Goal: Task Accomplishment & Management: Manage account settings

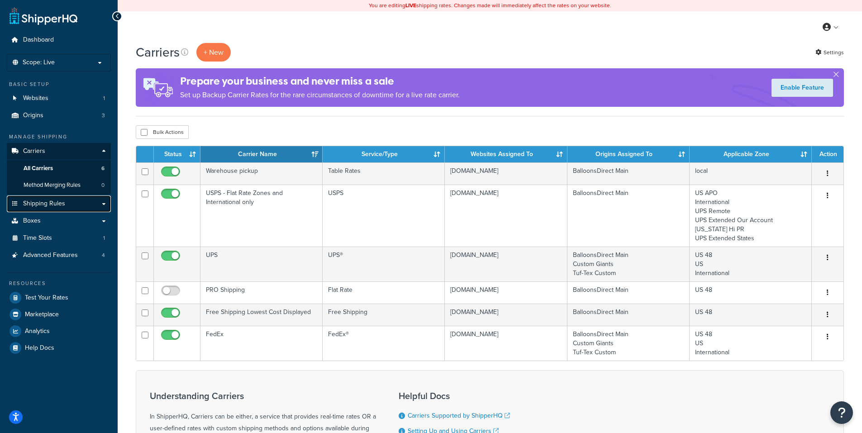
click at [46, 202] on span "Shipping Rules" at bounding box center [44, 204] width 42 height 8
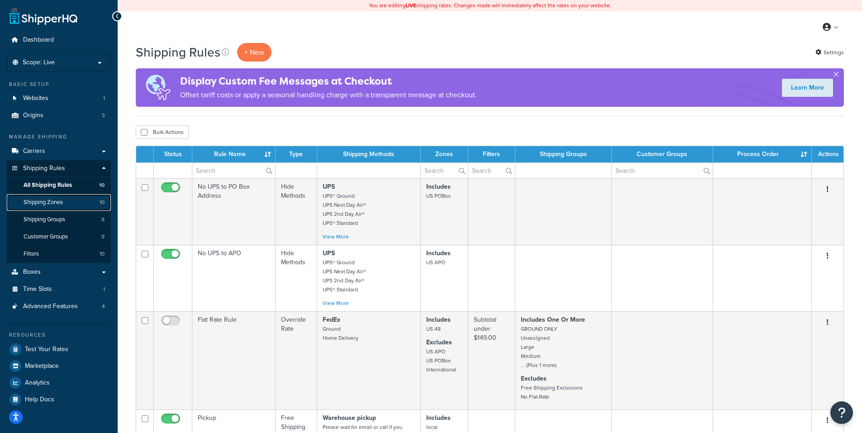
click at [43, 203] on span "Shipping Zones" at bounding box center [43, 203] width 39 height 8
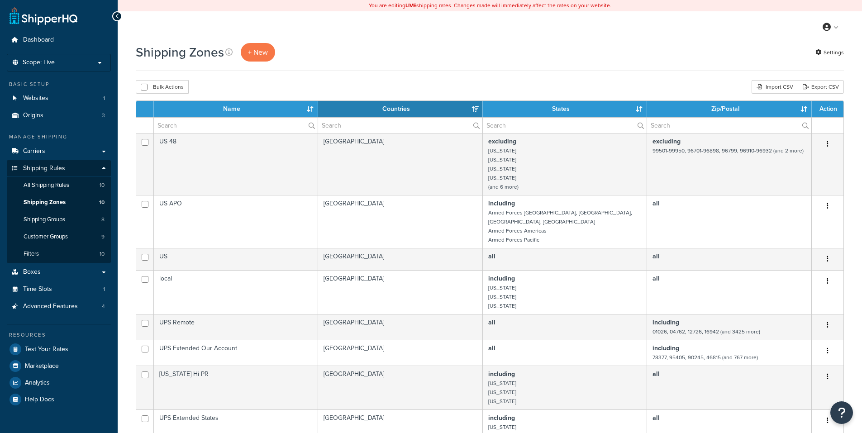
select select "15"
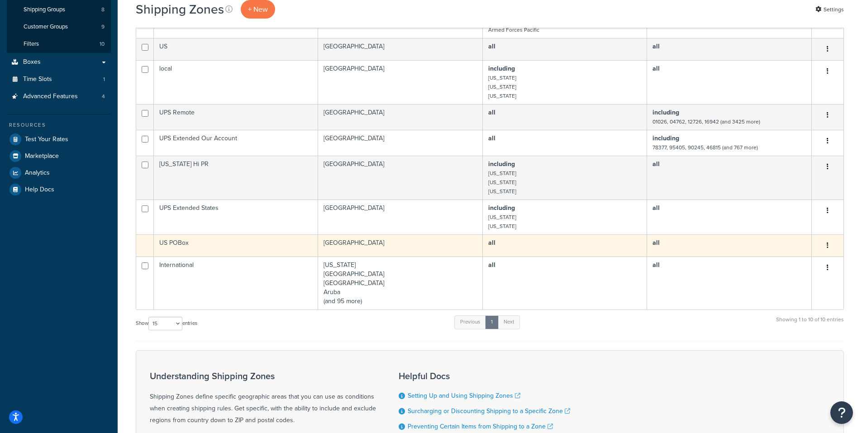
scroll to position [226, 0]
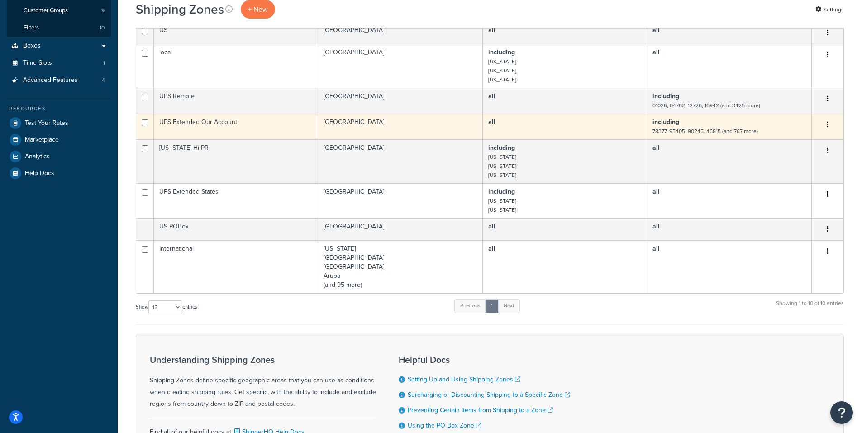
click at [828, 121] on icon "button" at bounding box center [828, 124] width 2 height 6
click at [781, 131] on link "Edit" at bounding box center [791, 134] width 72 height 19
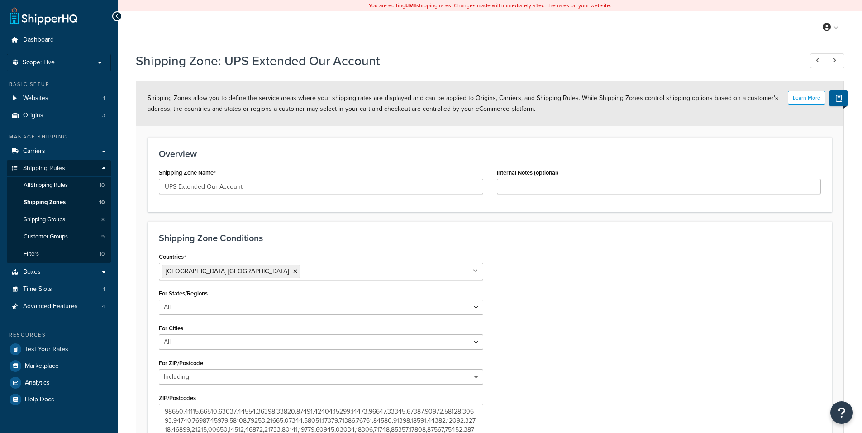
select select "including"
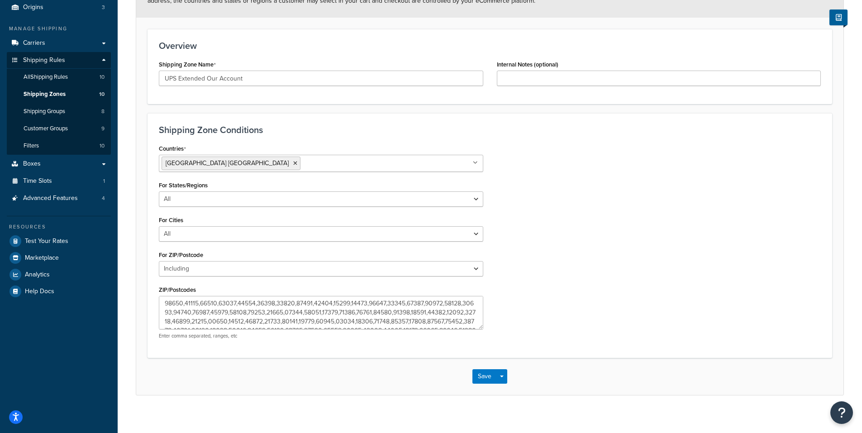
scroll to position [116, 0]
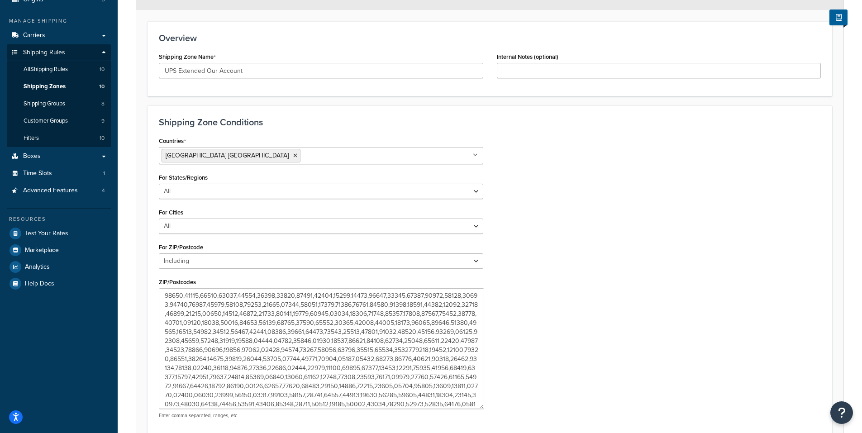
drag, startPoint x: 477, startPoint y: 331, endPoint x: 480, endPoint y: 405, distance: 74.3
click at [480, 405] on textarea "ZIP/Postcodes" at bounding box center [321, 348] width 325 height 121
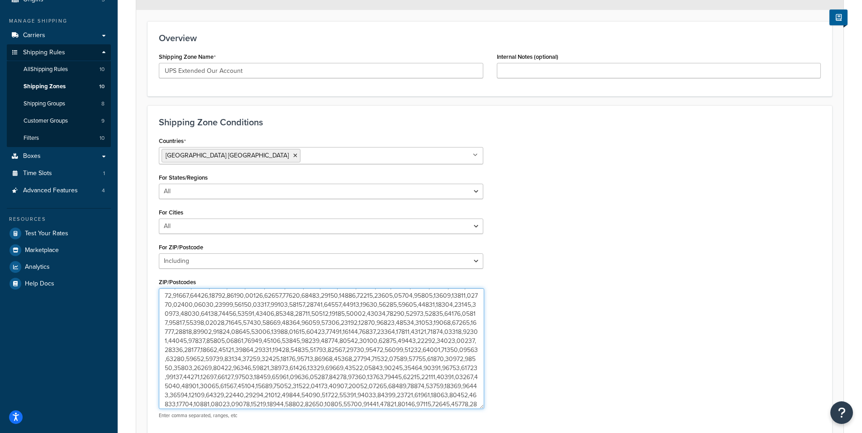
click at [390, 330] on textarea "ZIP/Postcodes" at bounding box center [321, 348] width 325 height 121
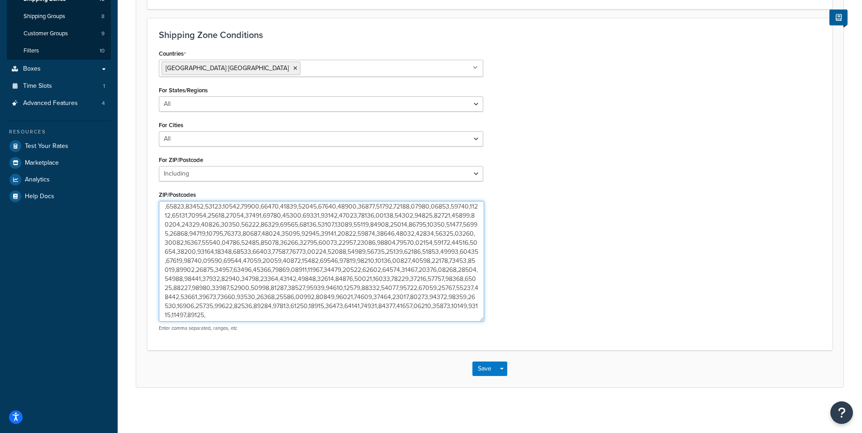
scroll to position [338, 0]
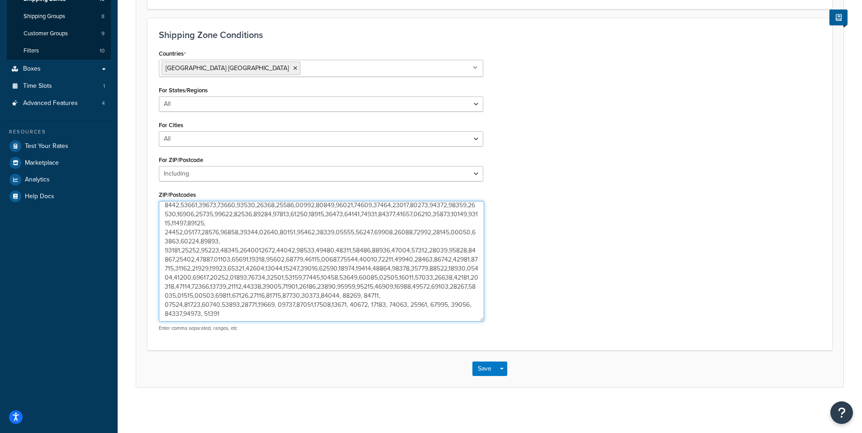
click at [322, 314] on textarea "ZIP/Postcodes" at bounding box center [321, 261] width 325 height 121
paste textarea "85040, 85041, 85043, 85283, and 85286"
click at [340, 316] on textarea "ZIP/Postcodes" at bounding box center [321, 261] width 325 height 121
type textarea "78377,95405,90245,46815,76426,94928,93245,98387,36863,69045,69025,91737,77371,6…"
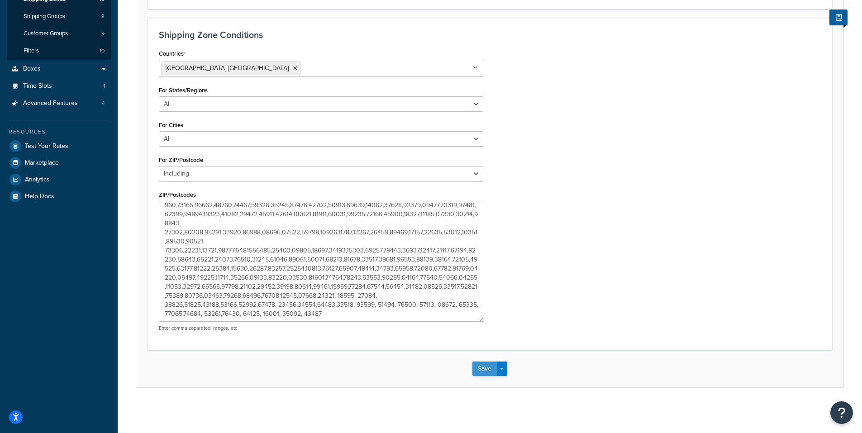
click at [481, 368] on button "Save" at bounding box center [485, 369] width 24 height 14
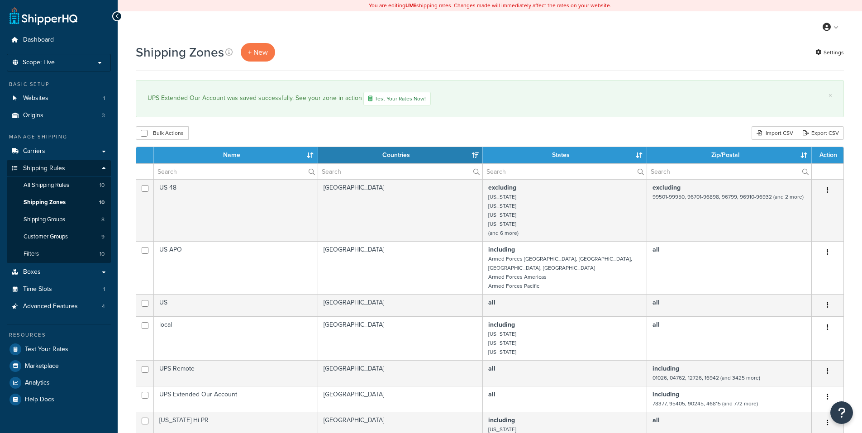
select select "15"
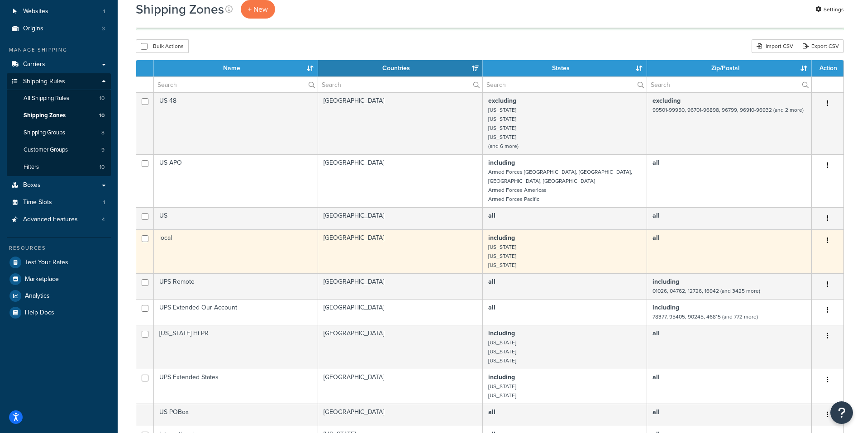
scroll to position [91, 0]
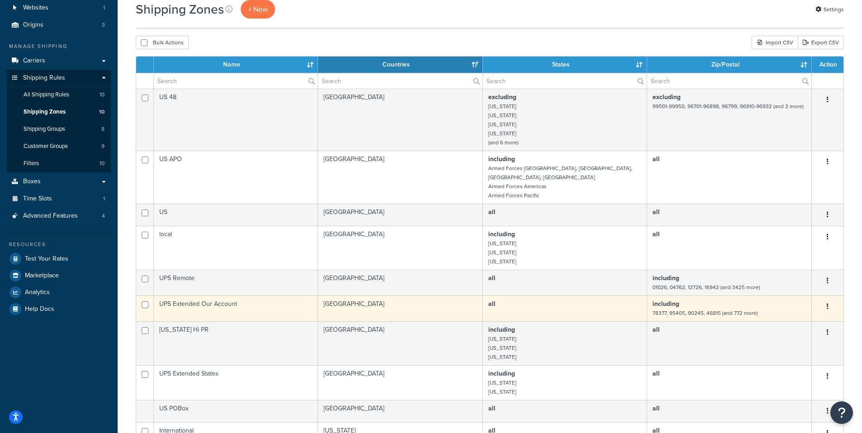
click at [827, 303] on icon "button" at bounding box center [828, 306] width 2 height 6
click at [780, 317] on link "Edit" at bounding box center [791, 316] width 72 height 19
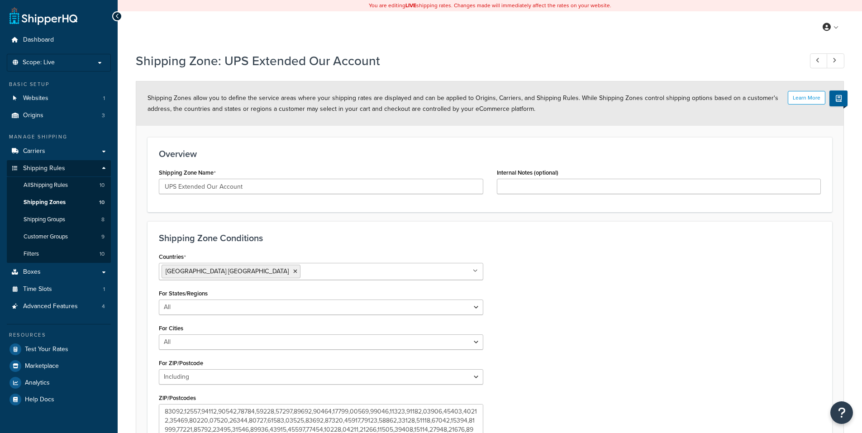
select select "including"
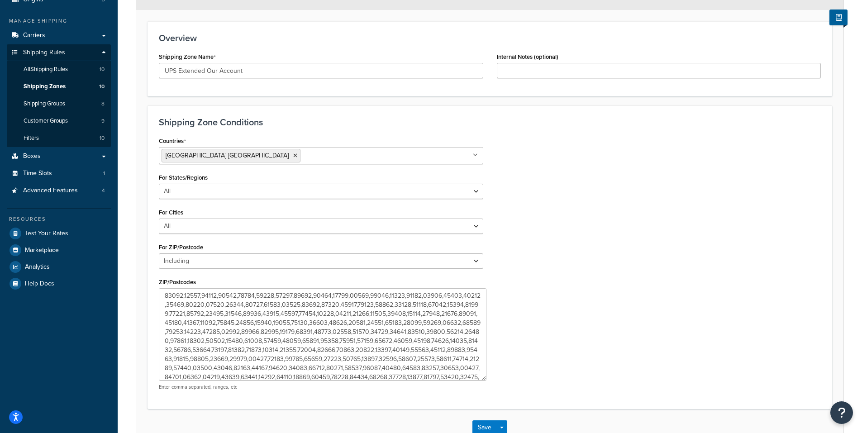
drag, startPoint x: 478, startPoint y: 316, endPoint x: 487, endPoint y: 393, distance: 77.4
click at [487, 381] on textarea "ZIP/Postcodes" at bounding box center [323, 334] width 328 height 92
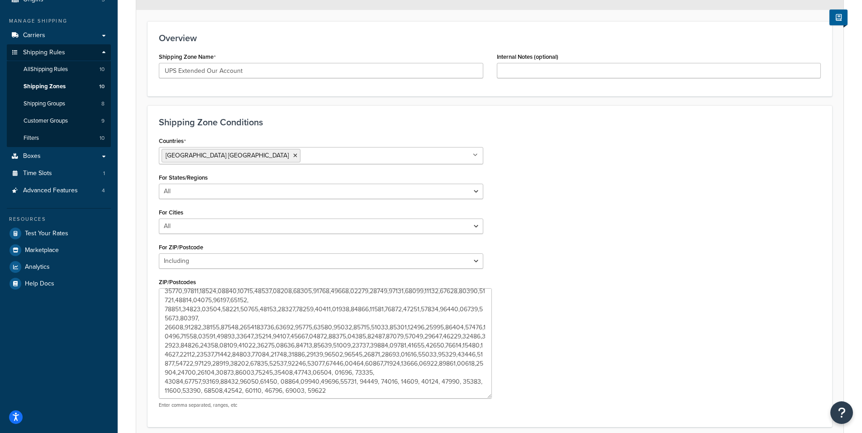
scroll to position [339, 0]
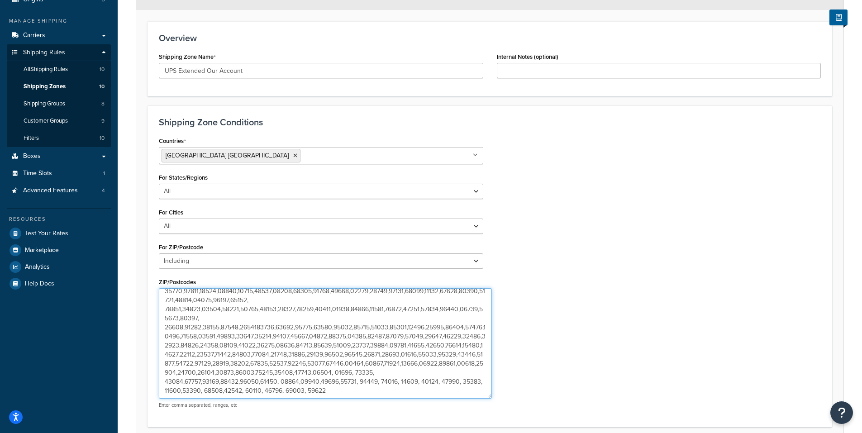
click at [354, 390] on textarea "ZIP/Postcodes" at bounding box center [325, 343] width 333 height 110
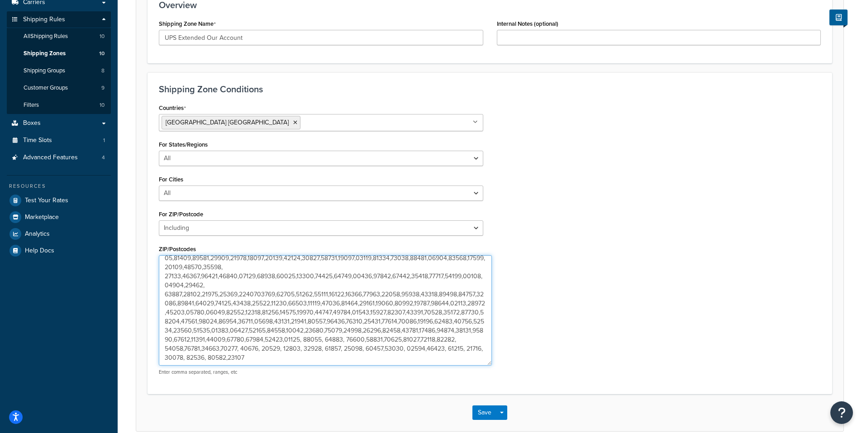
scroll to position [193, 0]
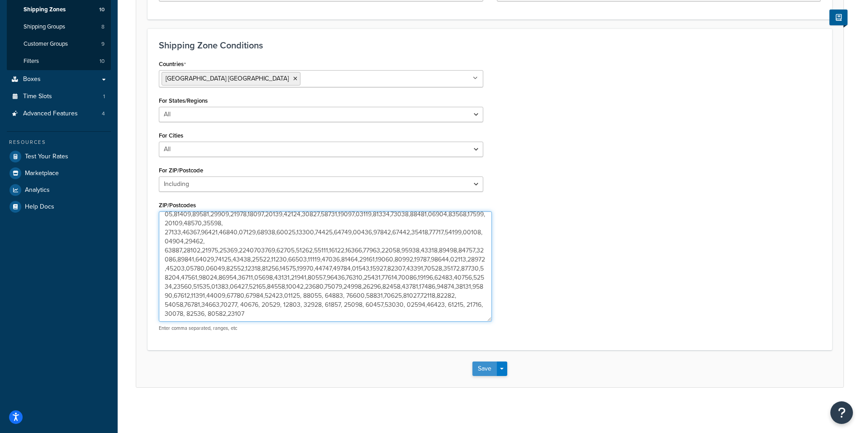
type textarea "78377,95405,90245,46815,76426,94928,93245,98387,36863,69045,69025,91737,77371,6…"
click at [478, 367] on button "Save" at bounding box center [485, 369] width 24 height 14
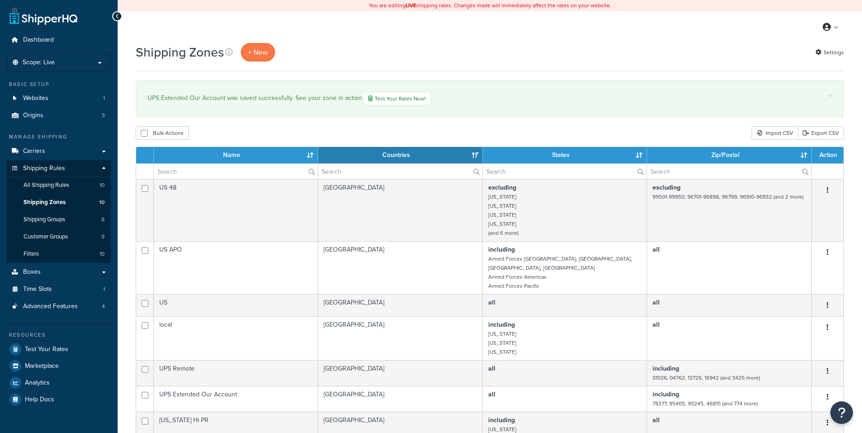
select select "15"
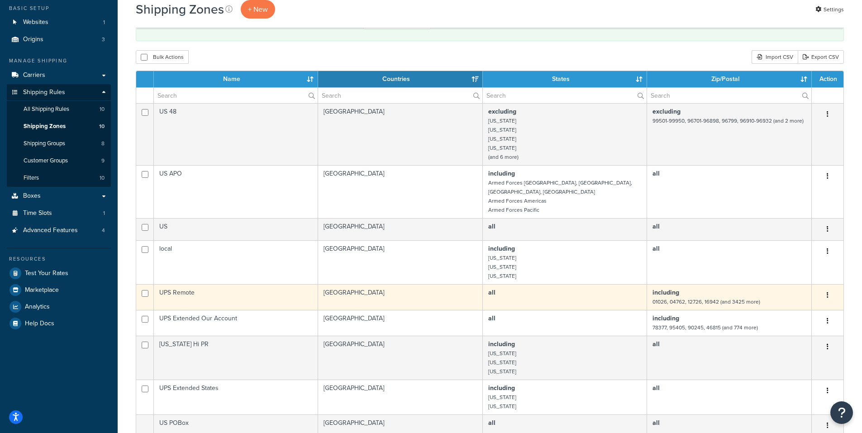
scroll to position [91, 0]
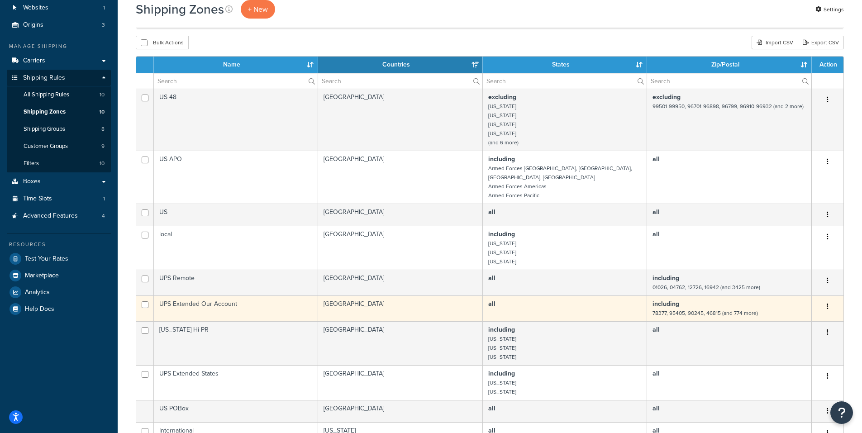
click at [824, 300] on button "button" at bounding box center [828, 307] width 13 height 14
click at [781, 313] on link "Edit" at bounding box center [791, 316] width 72 height 19
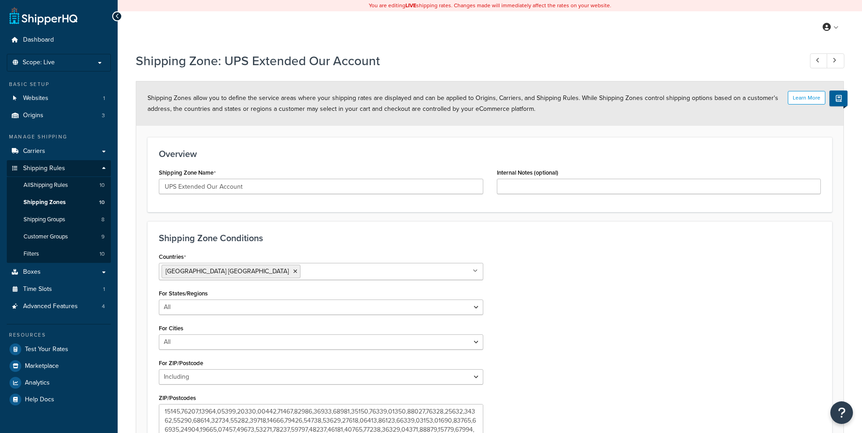
select select "including"
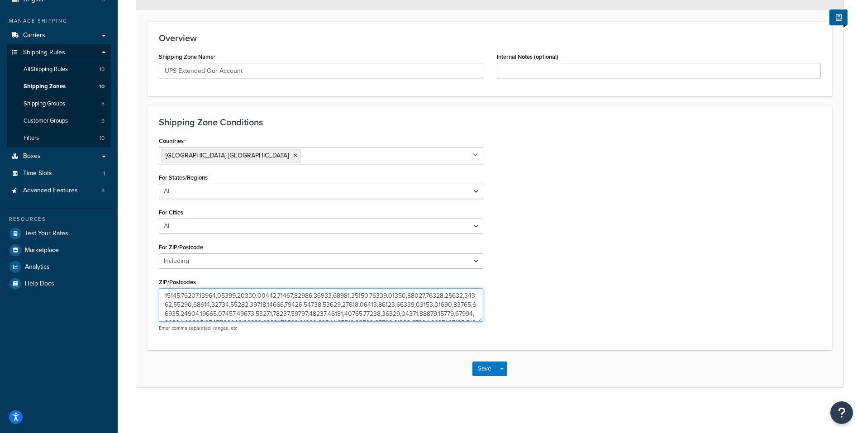
click at [348, 295] on textarea "ZIP/Postcodes" at bounding box center [321, 304] width 325 height 33
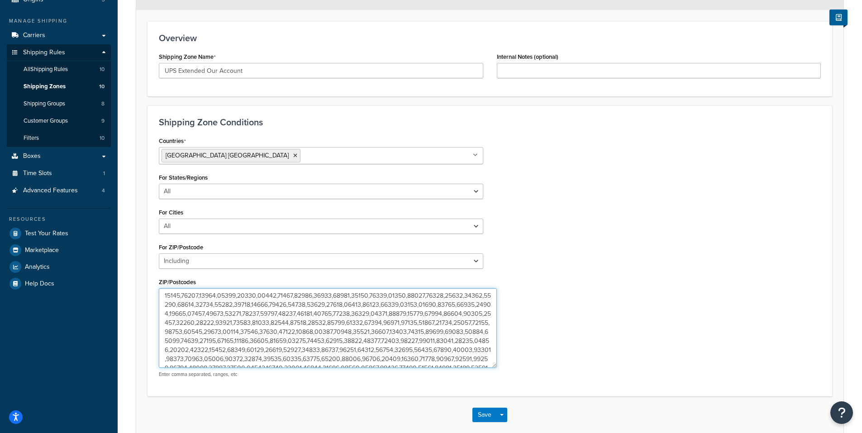
drag, startPoint x: 479, startPoint y: 318, endPoint x: 502, endPoint y: 394, distance: 79.9
click at [497, 368] on textarea "ZIP/Postcodes" at bounding box center [328, 328] width 338 height 80
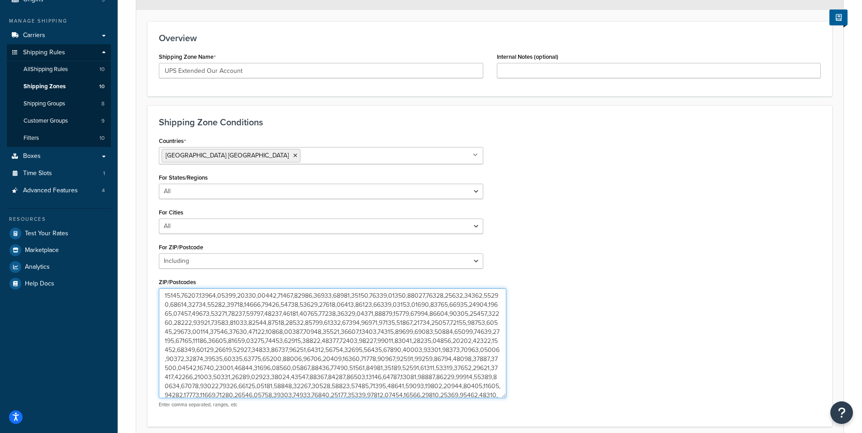
click at [385, 382] on textarea "ZIP/Postcodes" at bounding box center [333, 343] width 348 height 110
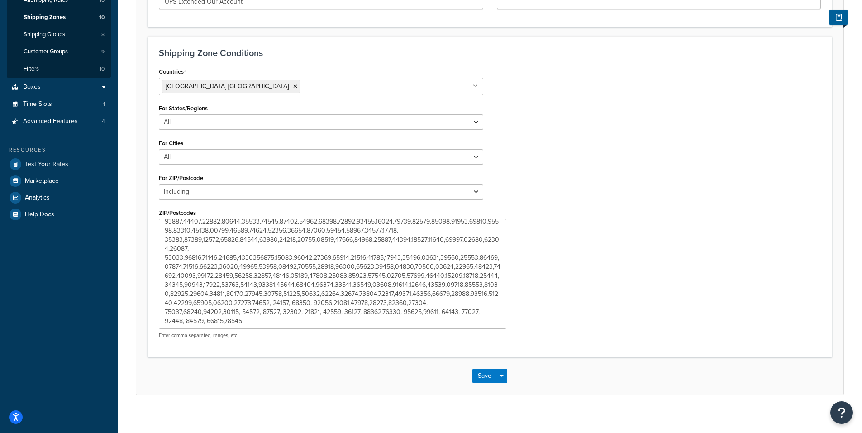
scroll to position [192, 0]
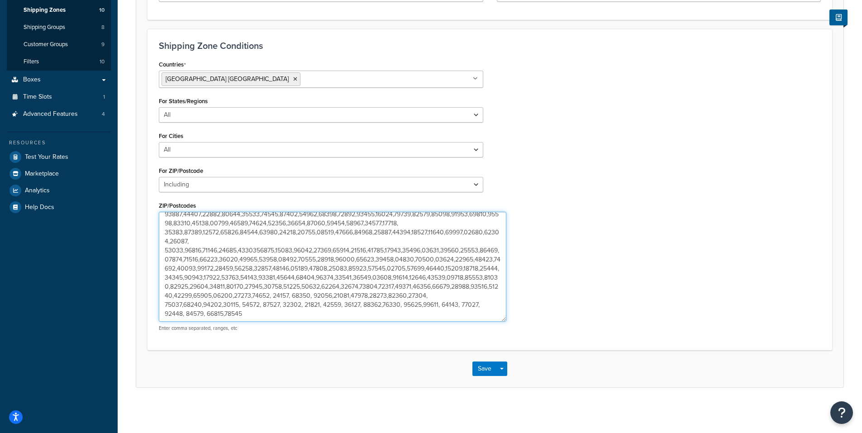
click at [263, 320] on textarea "ZIP/Postcodes" at bounding box center [333, 267] width 348 height 110
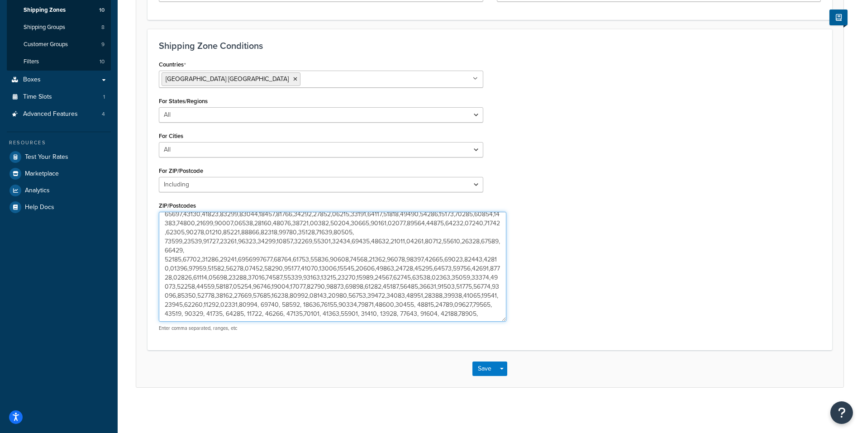
paste textarea "91346, 91395, 91341, 91334, and 91333"
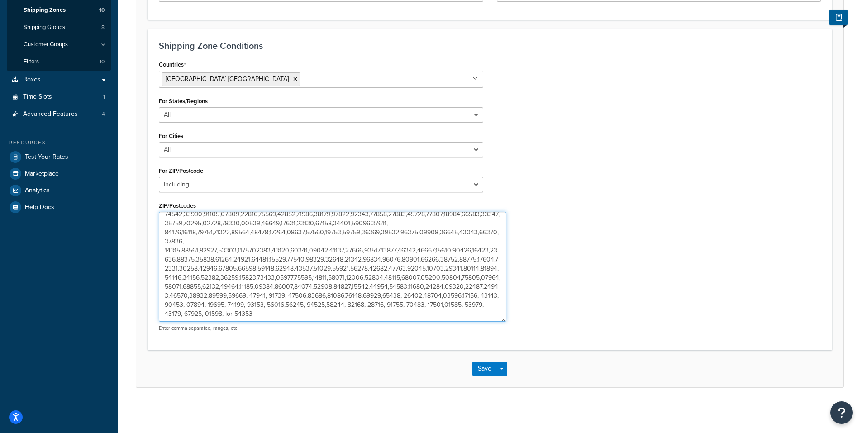
click at [339, 313] on textarea "ZIP/Postcodes" at bounding box center [333, 267] width 348 height 110
type textarea "78377,95405,90245,46815,76426,94928,93245,98387,36863,69045,69025,91737,77371,6…"
click at [483, 368] on button "Save" at bounding box center [485, 369] width 24 height 14
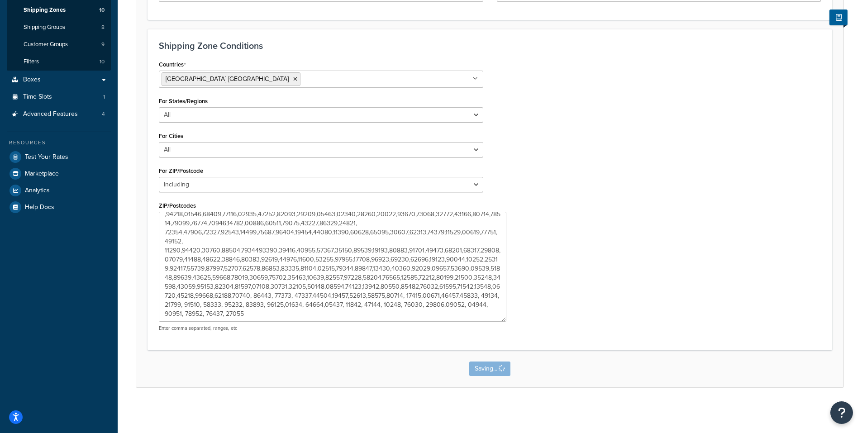
scroll to position [0, 0]
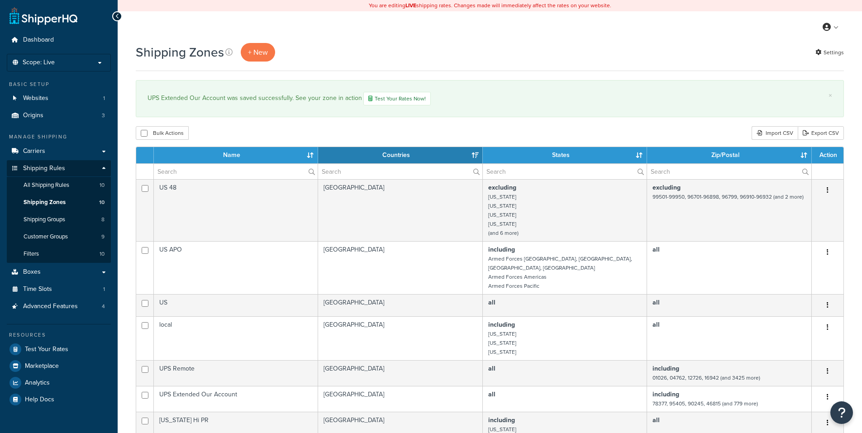
select select "15"
